Goal: Task Accomplishment & Management: Complete application form

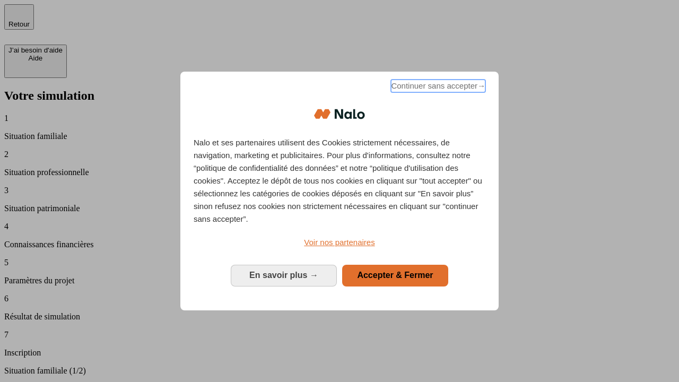
click at [437, 87] on span "Continuer sans accepter →" at bounding box center [438, 86] width 94 height 13
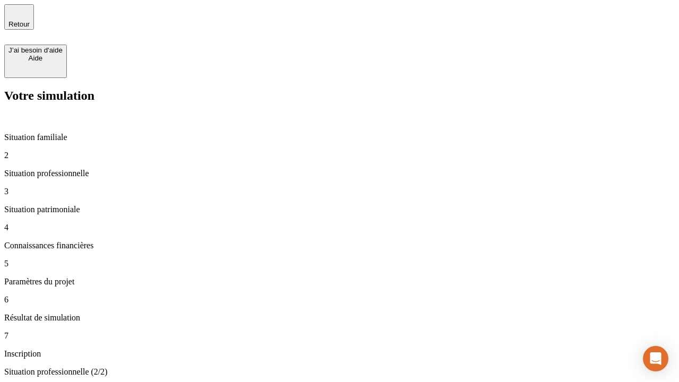
type input "70 000"
type input "1 000"
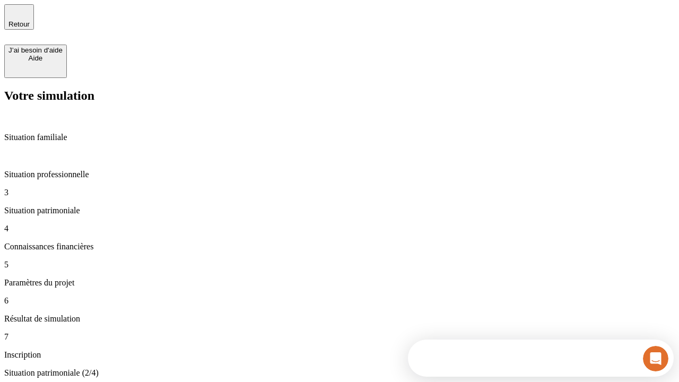
type input "800"
type input "6"
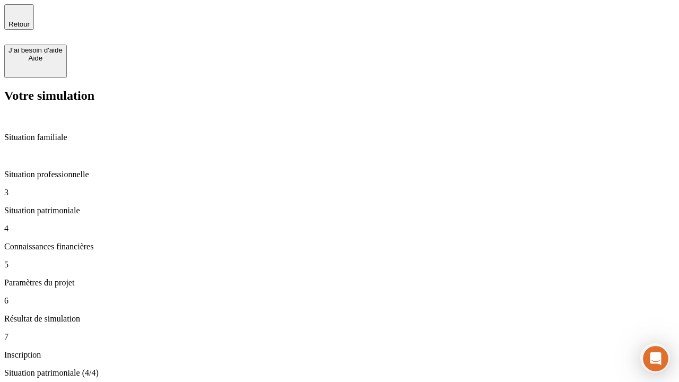
type input "400"
type input "3"
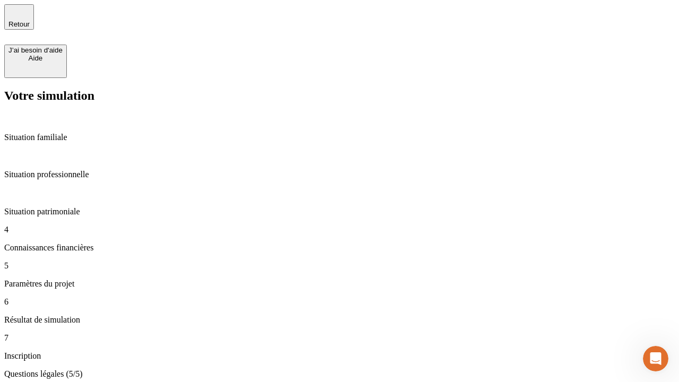
type input "35"
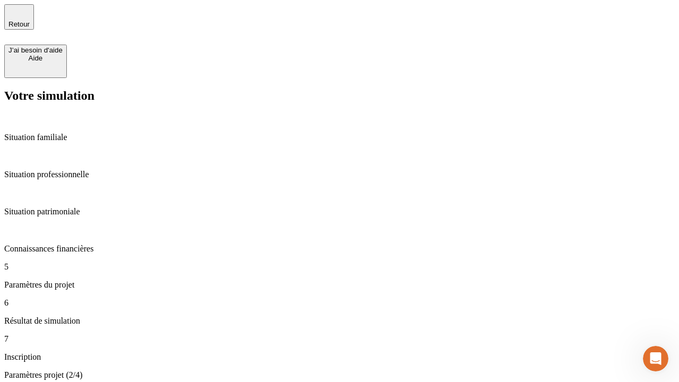
type input "500"
type input "640"
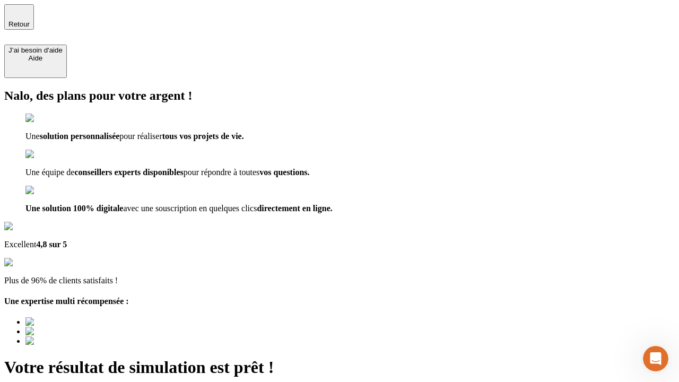
type input "[EMAIL_ADDRESS][DOMAIN_NAME]"
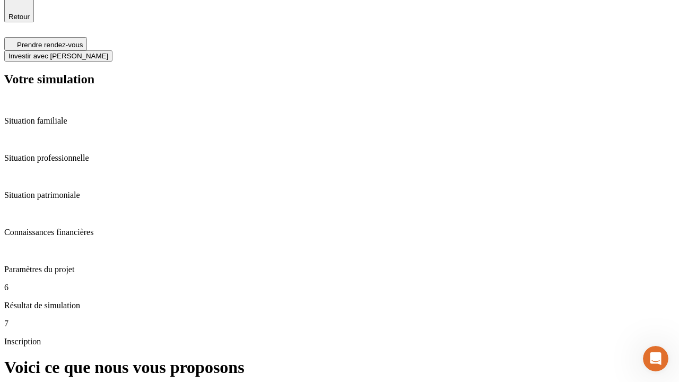
click at [108, 52] on span "Investir avec [PERSON_NAME]" at bounding box center [58, 56] width 100 height 8
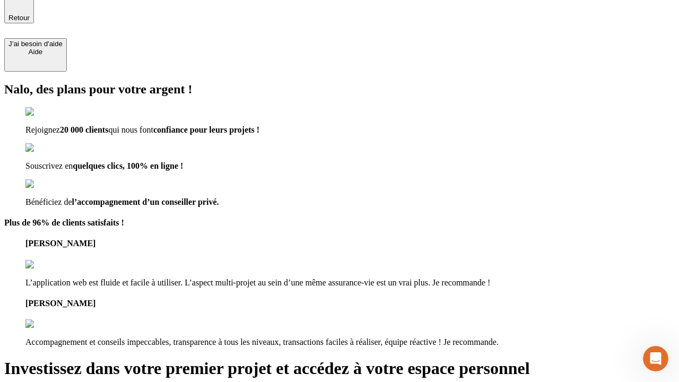
type input "[PERSON_NAME][EMAIL_ADDRESS][DOMAIN_NAME]"
